Goal: Task Accomplishment & Management: Manage account settings

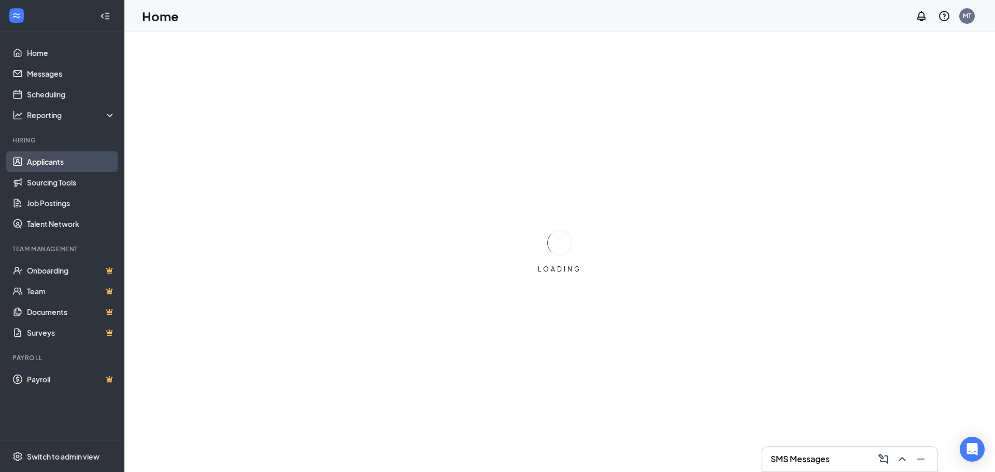
click at [45, 155] on link "Applicants" at bounding box center [71, 161] width 89 height 21
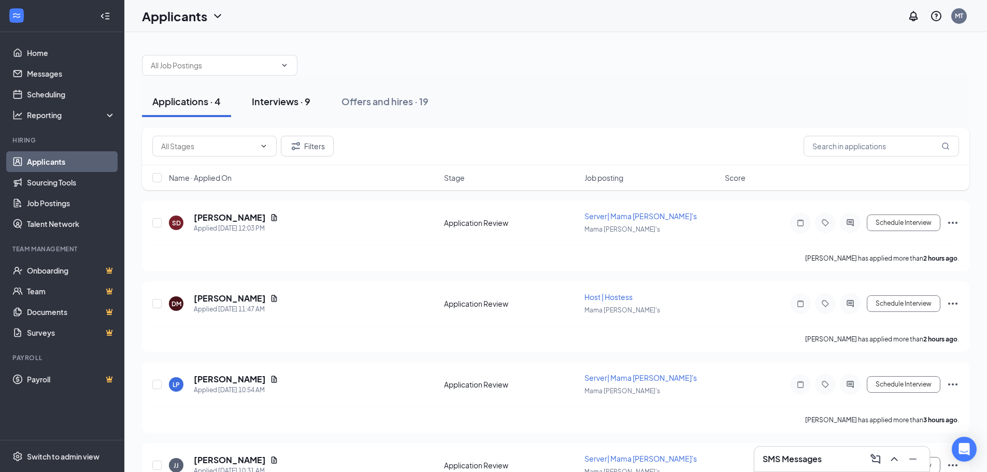
click at [292, 95] on div "Interviews · 9" at bounding box center [281, 101] width 59 height 13
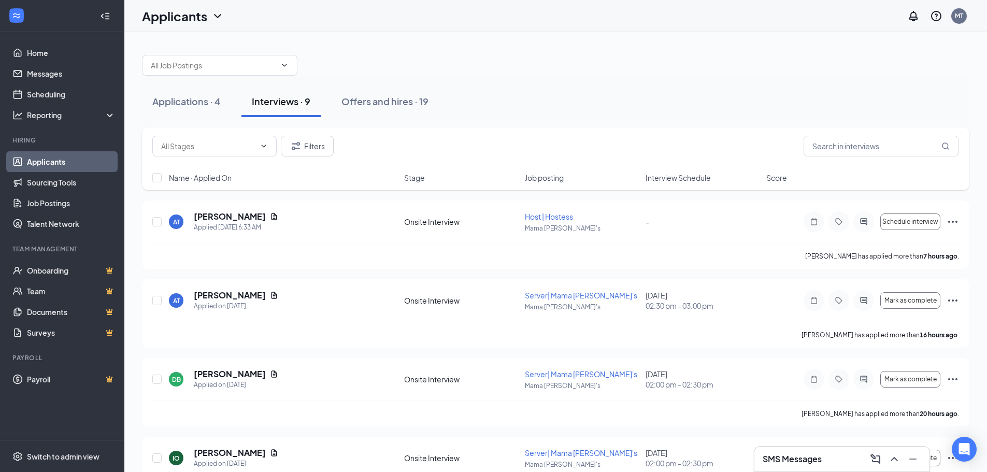
click at [662, 176] on span "Interview Schedule" at bounding box center [678, 178] width 65 height 10
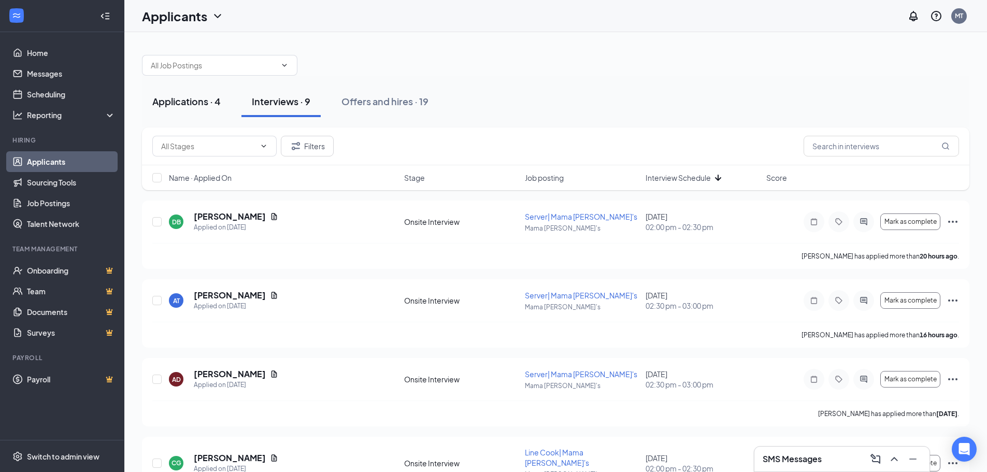
click at [209, 100] on div "Applications · 4" at bounding box center [186, 101] width 68 height 13
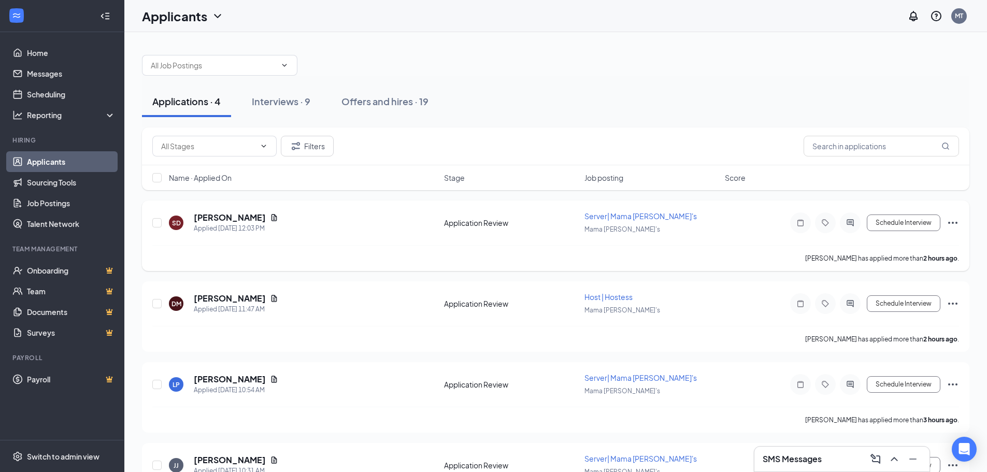
click at [602, 220] on span "Server| Mama [PERSON_NAME]'s" at bounding box center [640, 215] width 112 height 9
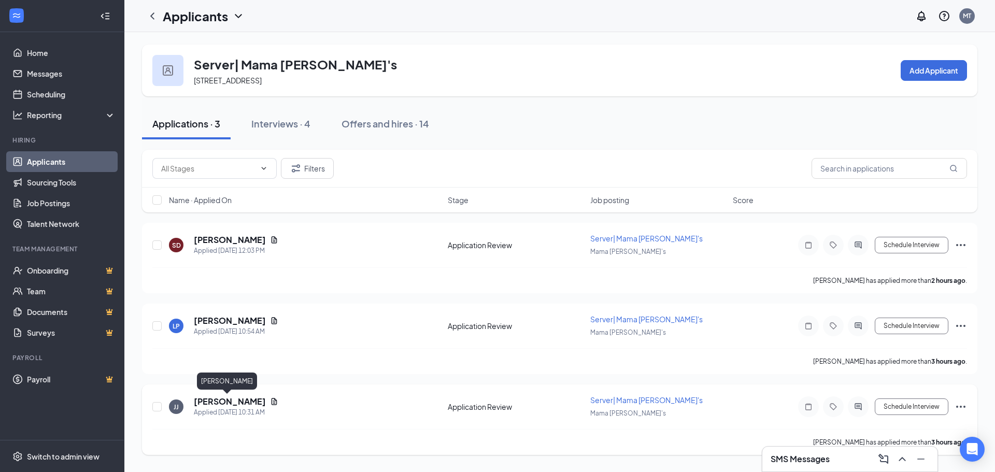
click at [215, 398] on h5 "[PERSON_NAME]" at bounding box center [230, 401] width 72 height 11
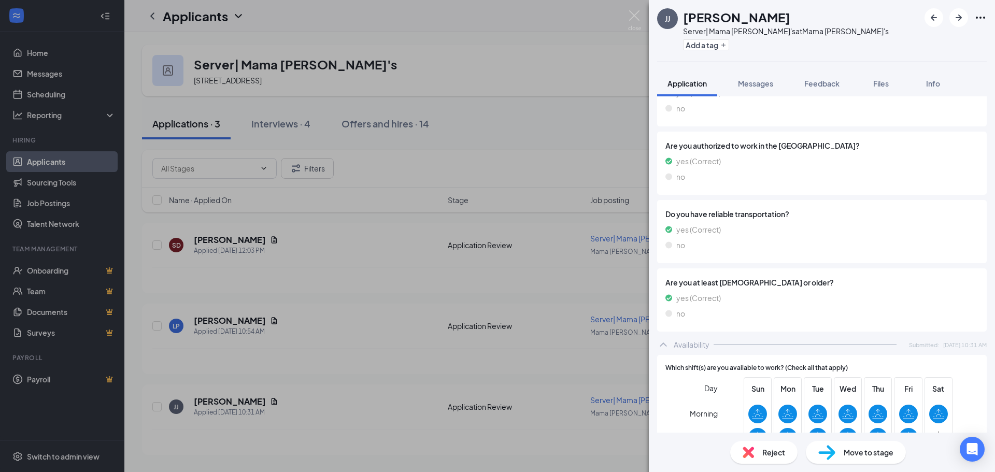
scroll to position [446, 0]
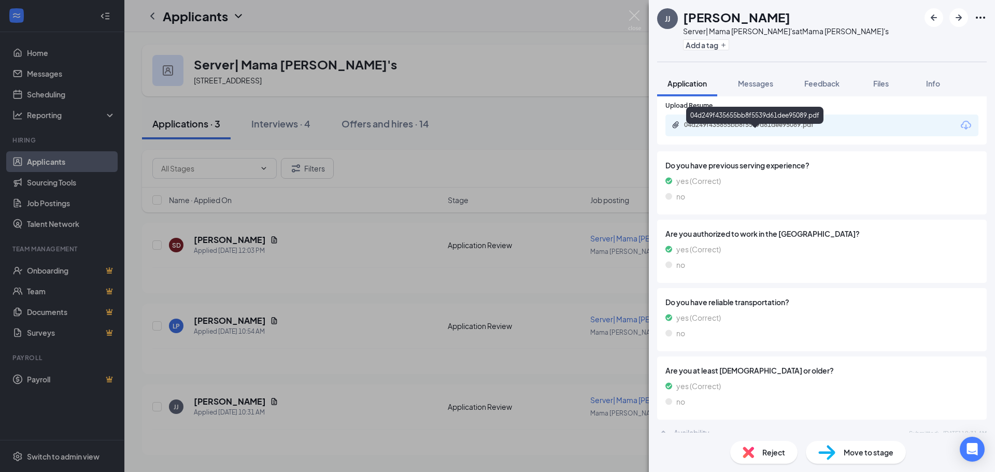
click at [761, 129] on div "04d249f435655bb8f5539d61dee95089.pdf" at bounding box center [756, 125] width 145 height 8
click at [853, 450] on span "Move to stage" at bounding box center [869, 452] width 50 height 11
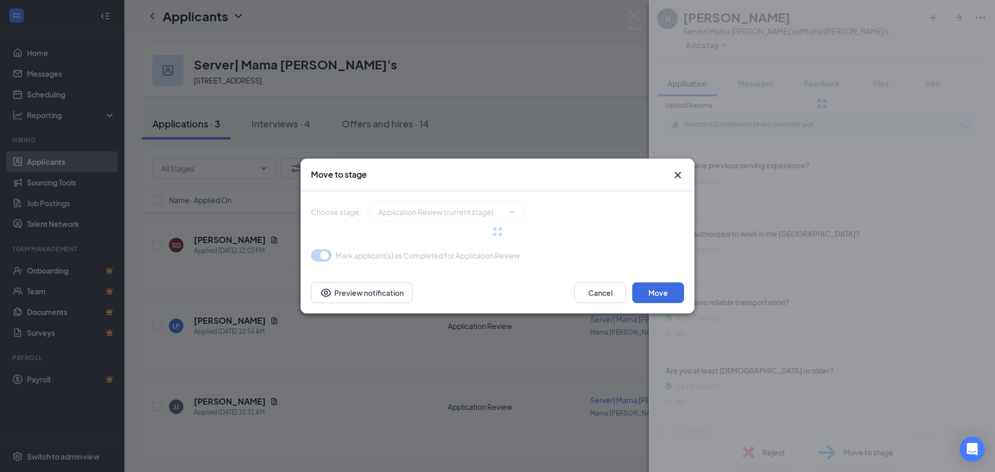
type input "Onsite Interview (next stage)"
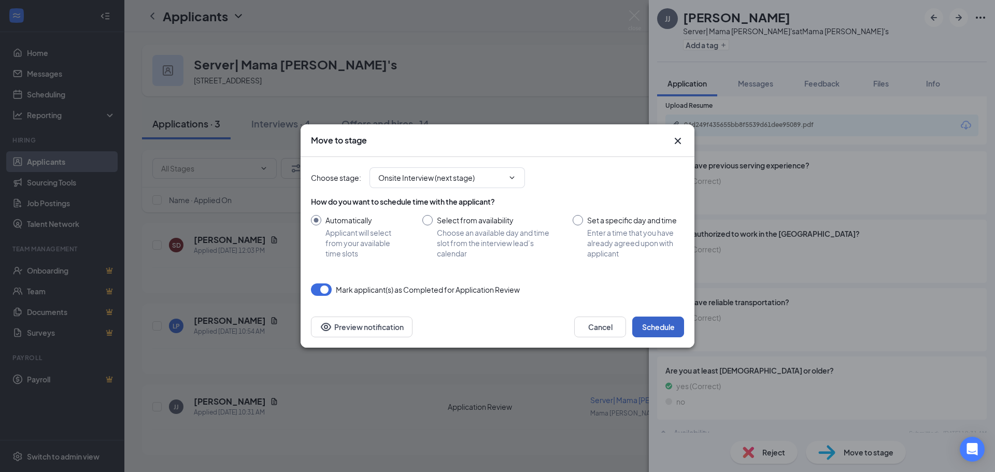
click at [656, 327] on button "Schedule" at bounding box center [658, 327] width 52 height 21
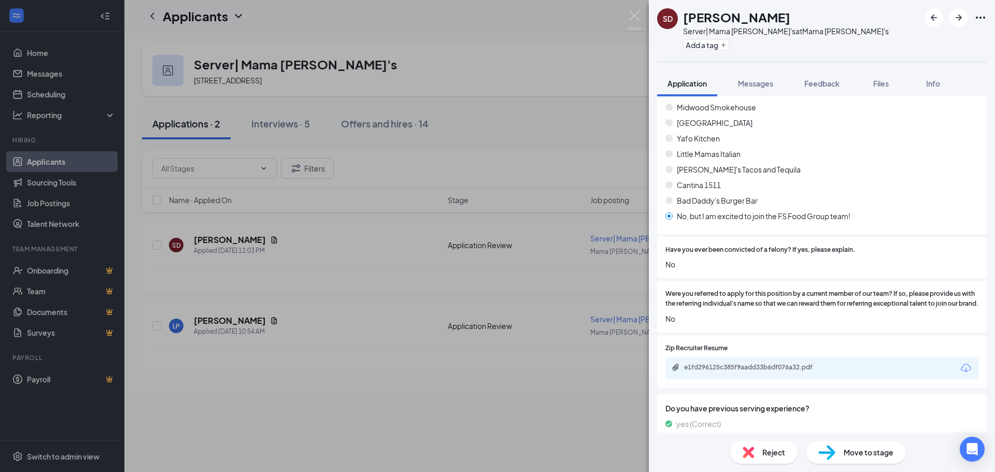
scroll to position [221, 0]
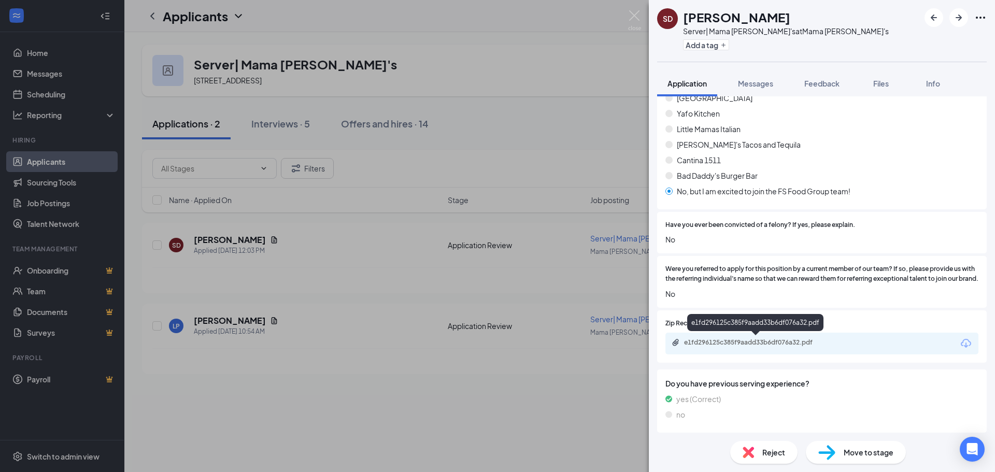
click at [796, 345] on div "e1fd296125c385f9aadd33b6df076a32.pdf" at bounding box center [756, 342] width 145 height 8
click at [851, 447] on span "Move to stage" at bounding box center [869, 452] width 50 height 11
type input "Onsite Interview (next stage)"
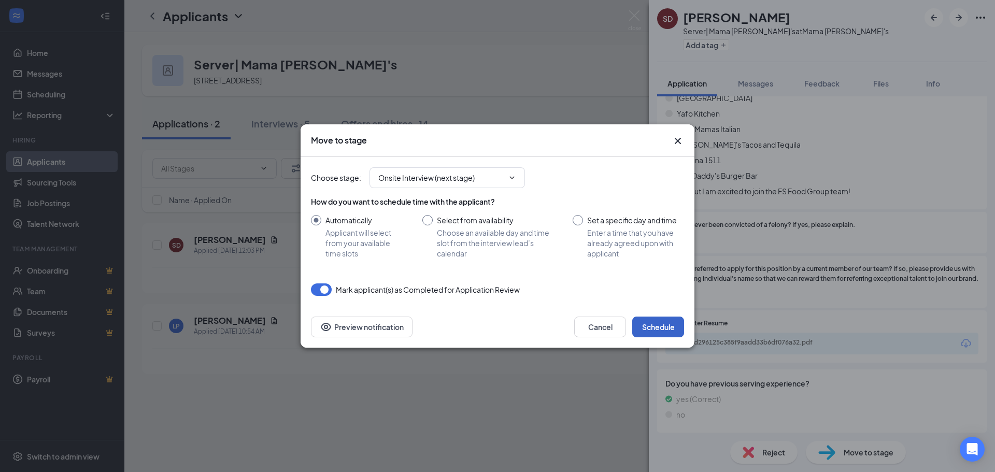
click at [653, 325] on button "Schedule" at bounding box center [658, 327] width 52 height 21
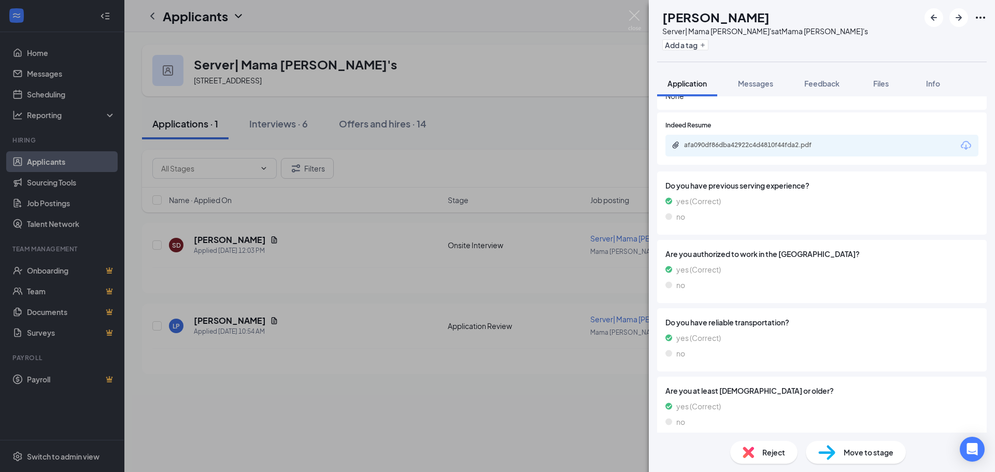
scroll to position [209, 0]
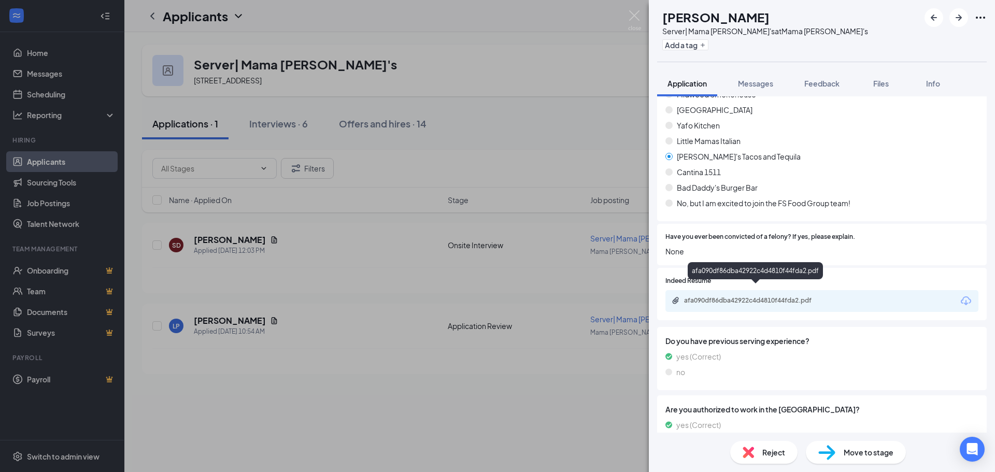
click at [788, 296] on div "afa090df86dba42922c4d4810f44fda2.pdf" at bounding box center [756, 300] width 145 height 8
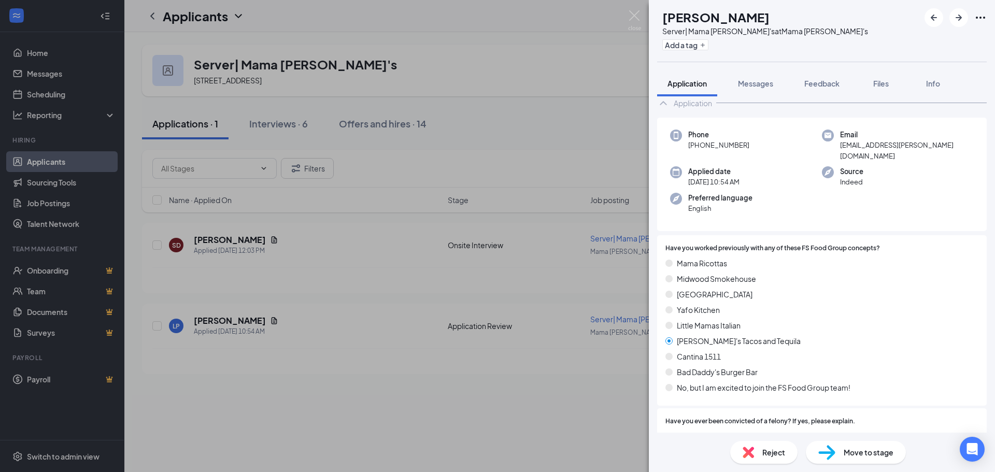
scroll to position [0, 0]
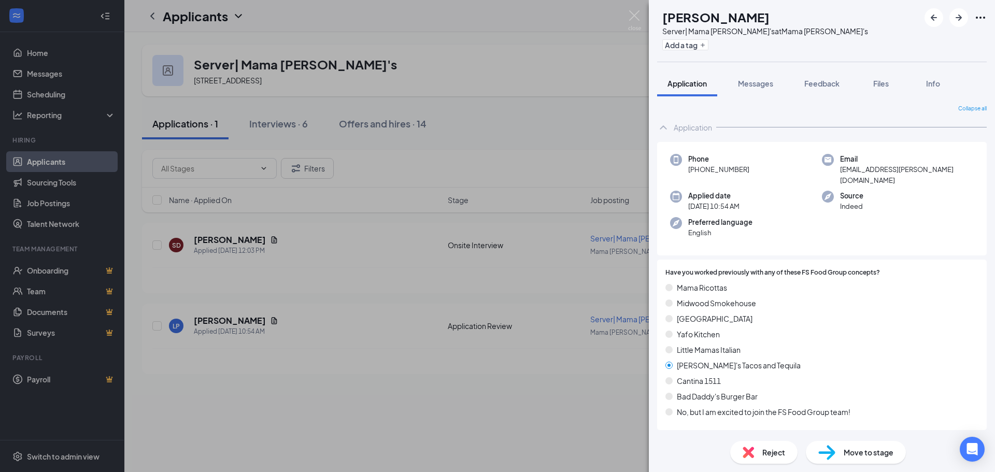
click at [310, 348] on div "LP [PERSON_NAME] Server| Mama [PERSON_NAME]'s at Mama Ricotta's Add a tag Appli…" at bounding box center [497, 236] width 995 height 472
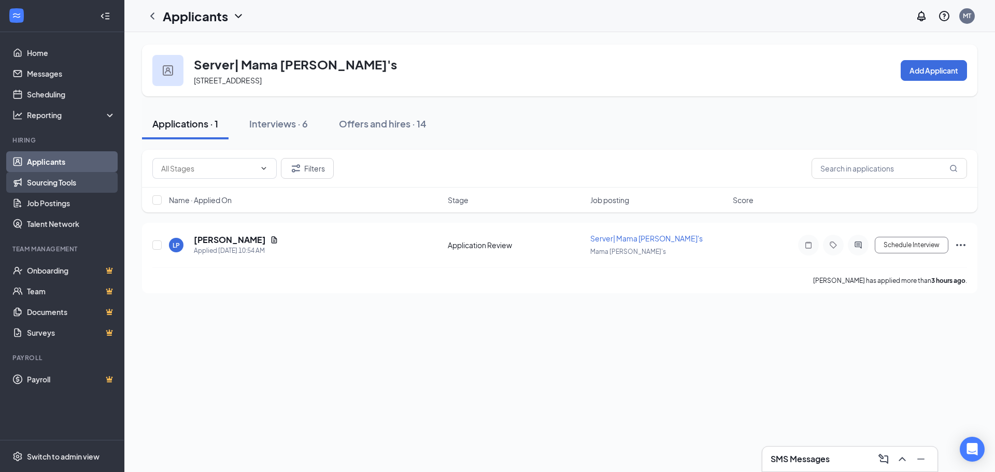
click at [74, 182] on link "Sourcing Tools" at bounding box center [71, 182] width 89 height 21
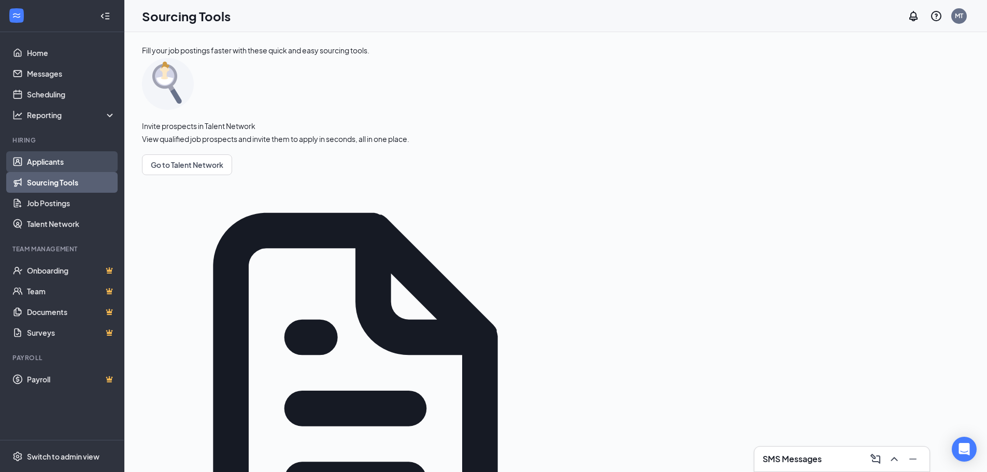
click at [63, 165] on link "Applicants" at bounding box center [71, 161] width 89 height 21
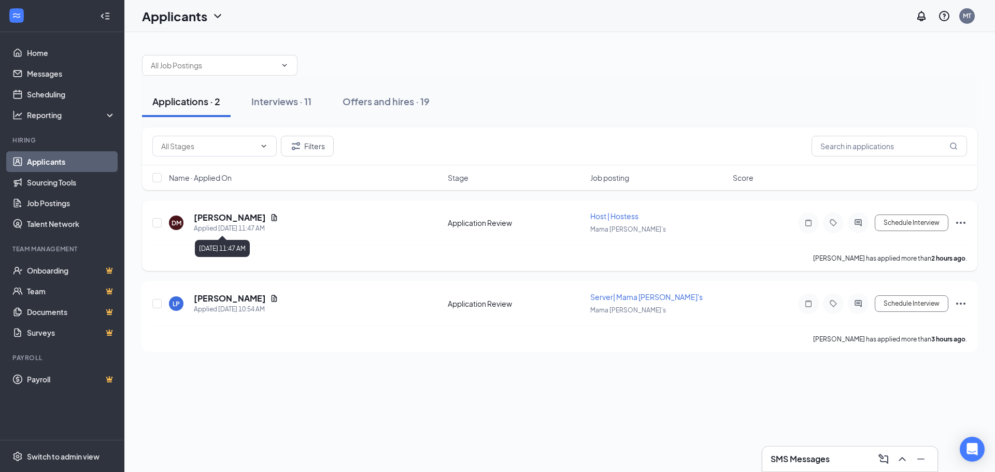
click at [217, 227] on div "Applied [DATE] 11:47 AM" at bounding box center [236, 228] width 84 height 10
click at [232, 219] on h5 "[PERSON_NAME]" at bounding box center [230, 217] width 72 height 11
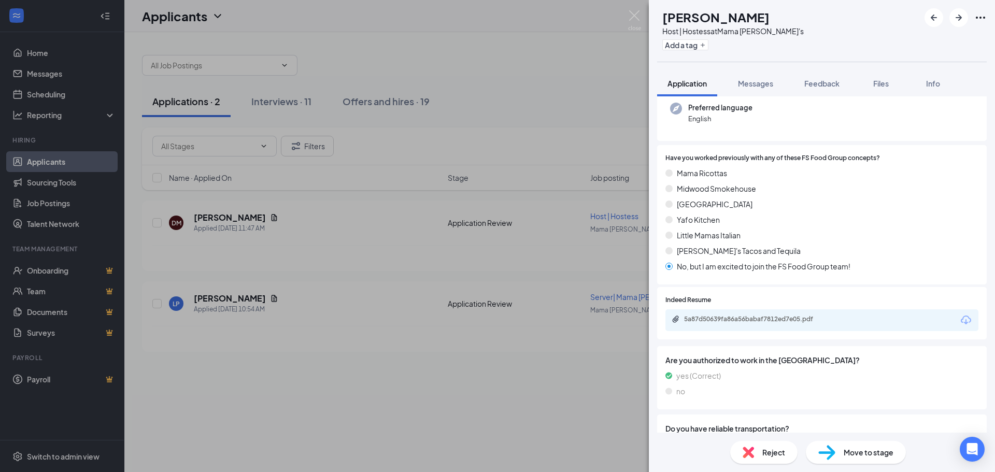
scroll to position [259, 0]
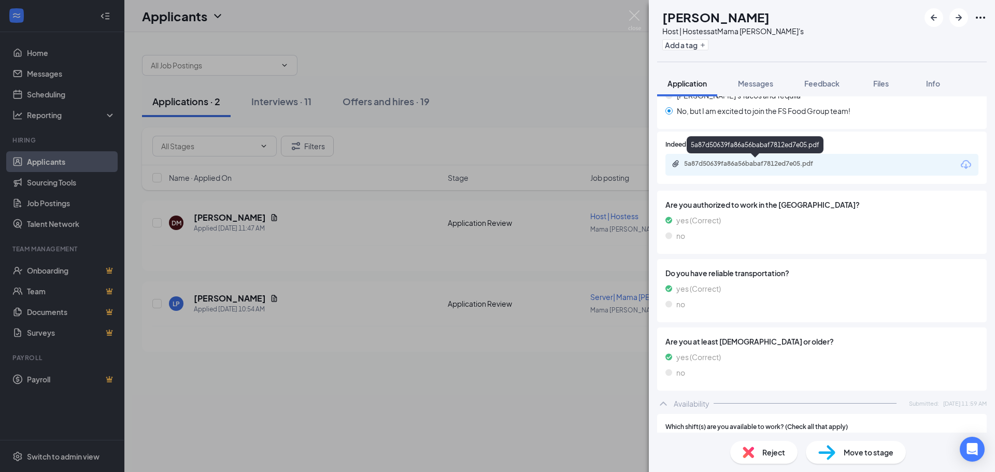
click at [814, 161] on div "5a87d50639fa86a56babaf7812ed7e05.pdf" at bounding box center [756, 164] width 145 height 8
click at [861, 455] on span "Move to stage" at bounding box center [869, 452] width 50 height 11
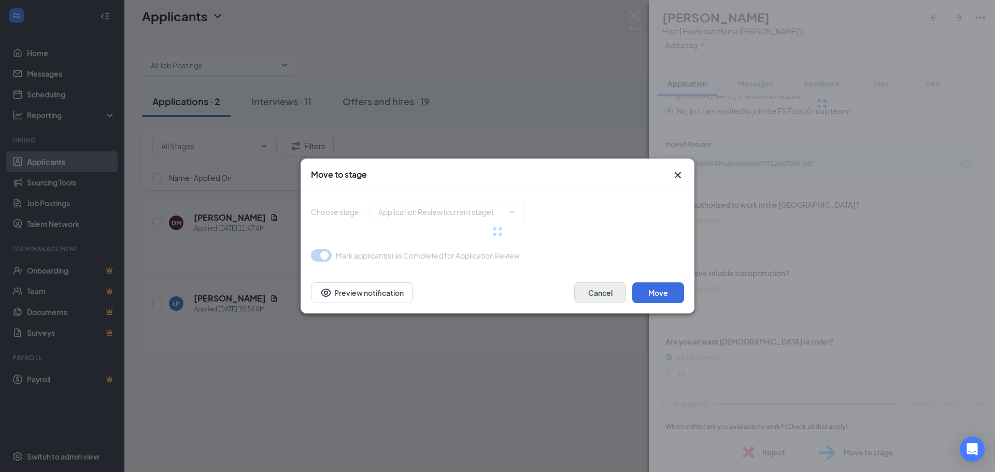
type input "Onsite Interview (next stage)"
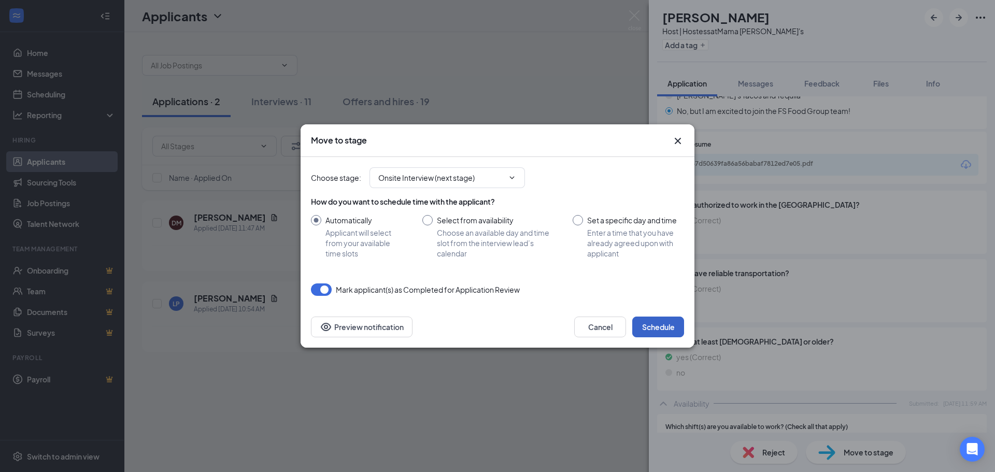
click at [649, 334] on button "Schedule" at bounding box center [658, 327] width 52 height 21
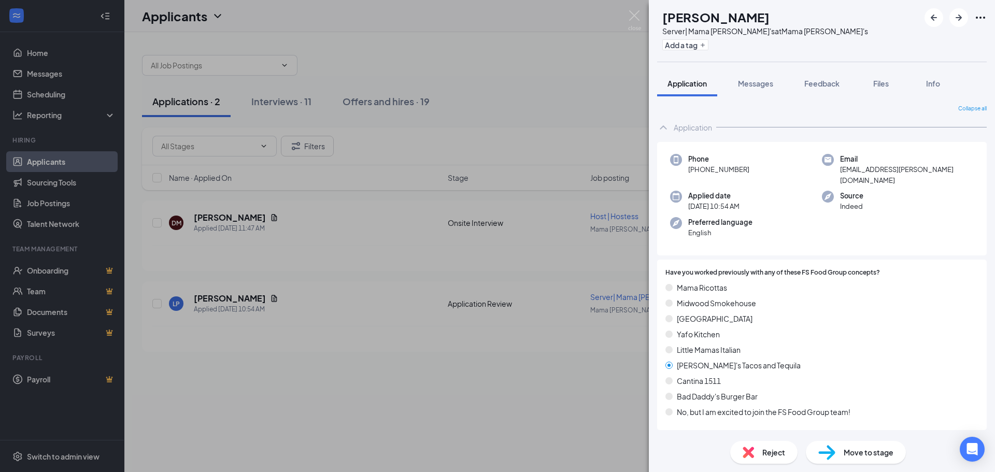
click at [326, 382] on div "LP [PERSON_NAME] Server| Mama [PERSON_NAME]'s at Mama Ricotta's Add a tag Appli…" at bounding box center [497, 236] width 995 height 472
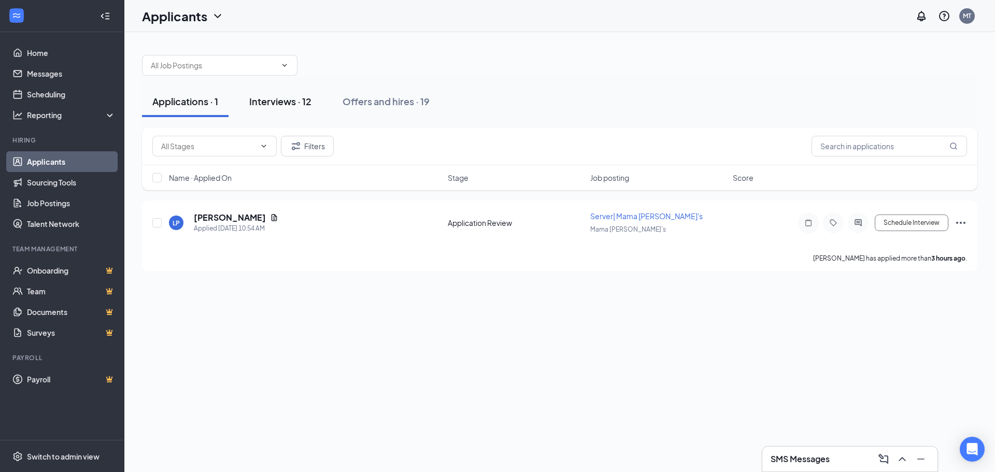
click at [282, 103] on div "Interviews · 12" at bounding box center [280, 101] width 62 height 13
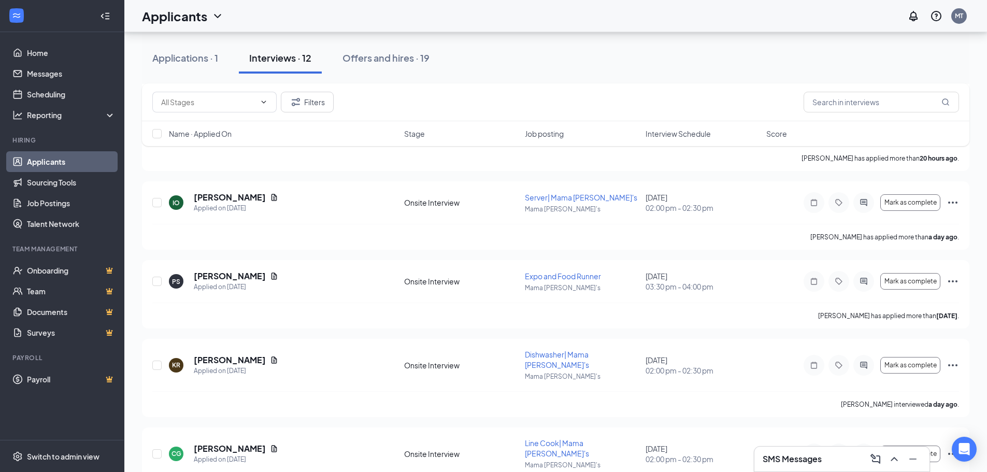
scroll to position [468, 0]
